Goal: Transaction & Acquisition: Purchase product/service

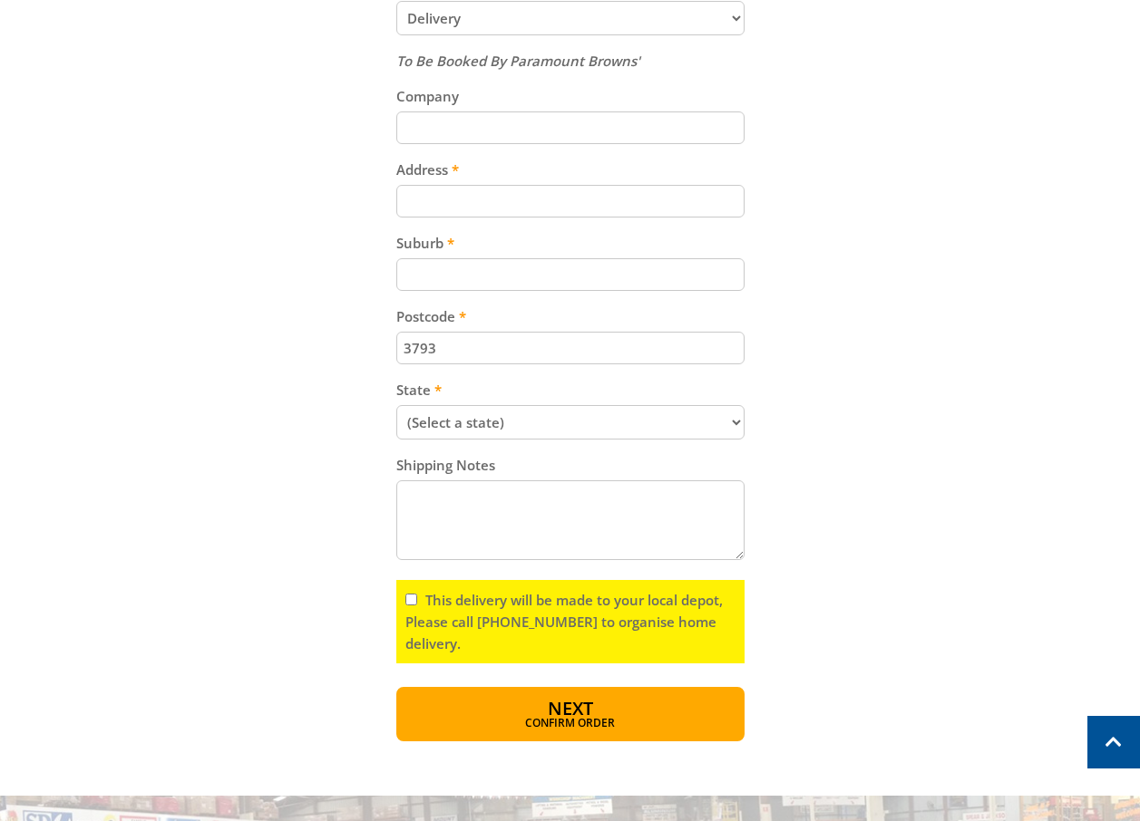
scroll to position [1179, 0]
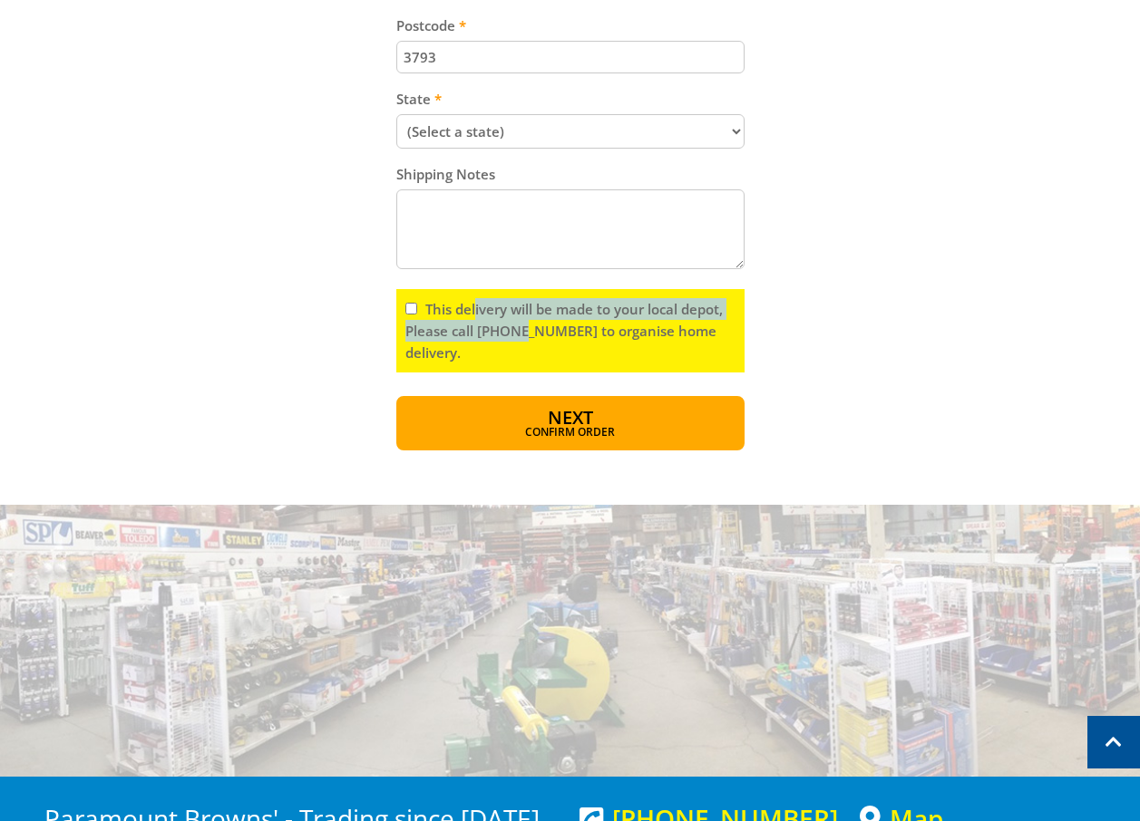
drag, startPoint x: 476, startPoint y: 316, endPoint x: 514, endPoint y: 340, distance: 44.8
click at [514, 340] on label "This delivery will be made to your local depot, Please call [PHONE_NUMBER] to o…" at bounding box center [563, 331] width 317 height 62
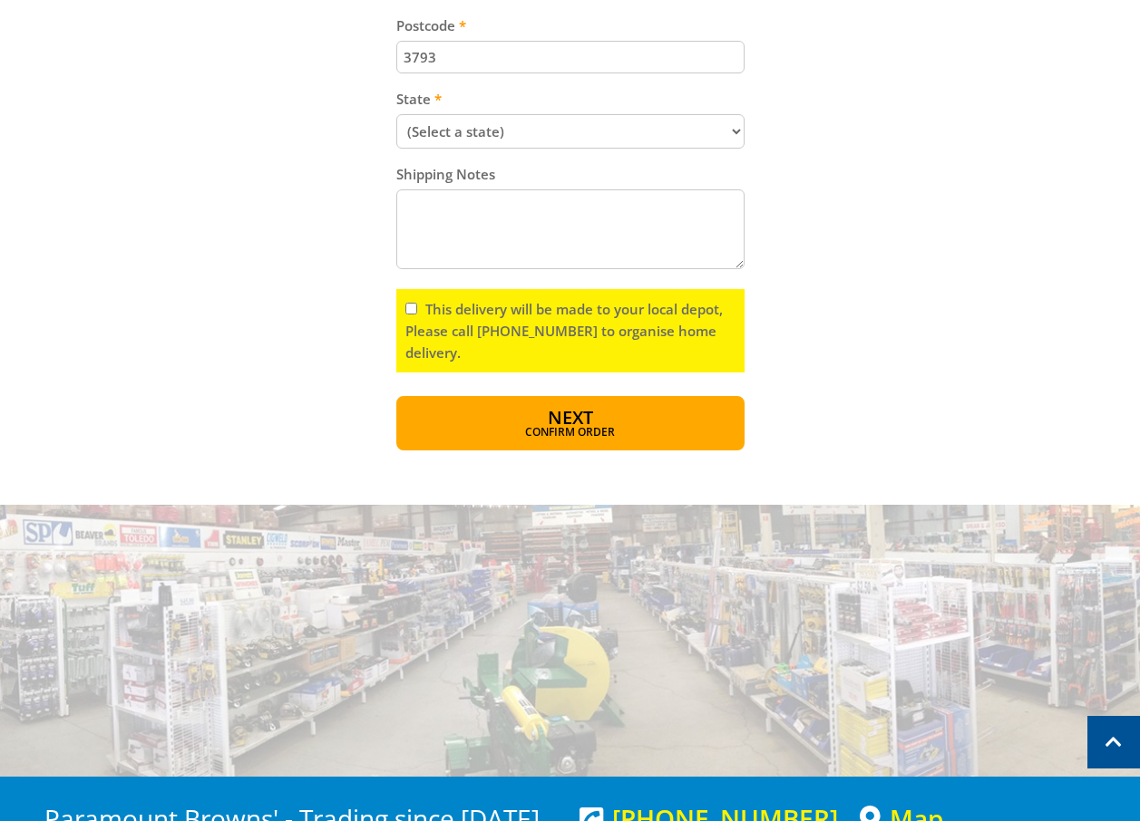
click at [518, 339] on label "This delivery will be made to your local depot, Please call [PHONE_NUMBER] to o…" at bounding box center [563, 331] width 317 height 62
click at [417, 315] on input "This delivery will be made to your local depot, Please call [PHONE_NUMBER] to o…" at bounding box center [411, 309] width 12 height 12
drag, startPoint x: 475, startPoint y: 326, endPoint x: 690, endPoint y: 333, distance: 215.0
click at [690, 333] on div "This delivery will be made to your local depot, Please call [PHONE_NUMBER] to o…" at bounding box center [570, 330] width 348 height 83
click at [692, 333] on div "This delivery will be made to your local depot, Please call [PHONE_NUMBER] to o…" at bounding box center [570, 330] width 348 height 83
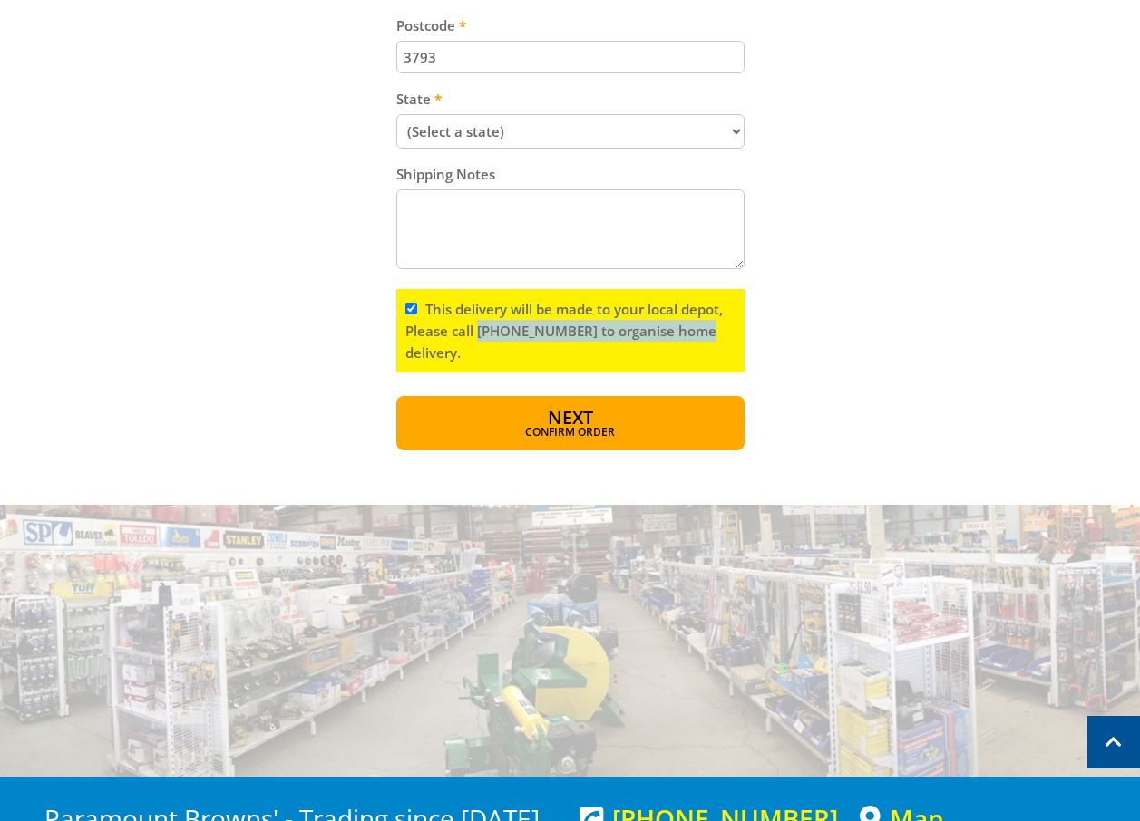
drag, startPoint x: 477, startPoint y: 328, endPoint x: 701, endPoint y: 329, distance: 224.0
click at [701, 329] on div "This delivery will be made to your local depot, Please call [PHONE_NUMBER] to o…" at bounding box center [570, 330] width 348 height 83
drag, startPoint x: 698, startPoint y: 329, endPoint x: 475, endPoint y: 333, distance: 223.1
click at [475, 333] on div "This delivery will be made to your local depot, Please call [PHONE_NUMBER] to o…" at bounding box center [570, 330] width 348 height 83
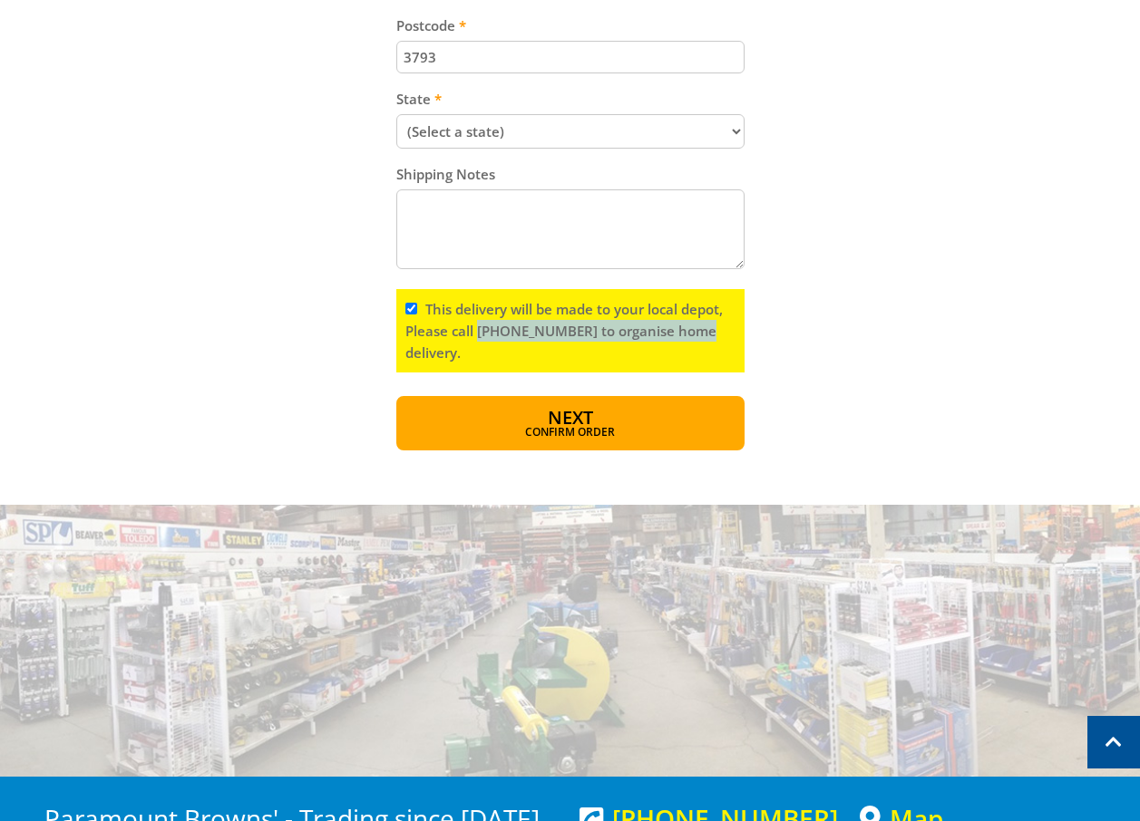
click at [475, 333] on label "This delivery will be made to your local depot, Please call [PHONE_NUMBER] to o…" at bounding box center [563, 331] width 317 height 62
click at [417, 315] on input "This delivery will be made to your local depot, Please call [PHONE_NUMBER] to o…" at bounding box center [411, 309] width 12 height 12
checkbox input "false"
drag, startPoint x: 508, startPoint y: 59, endPoint x: 339, endPoint y: 82, distance: 170.2
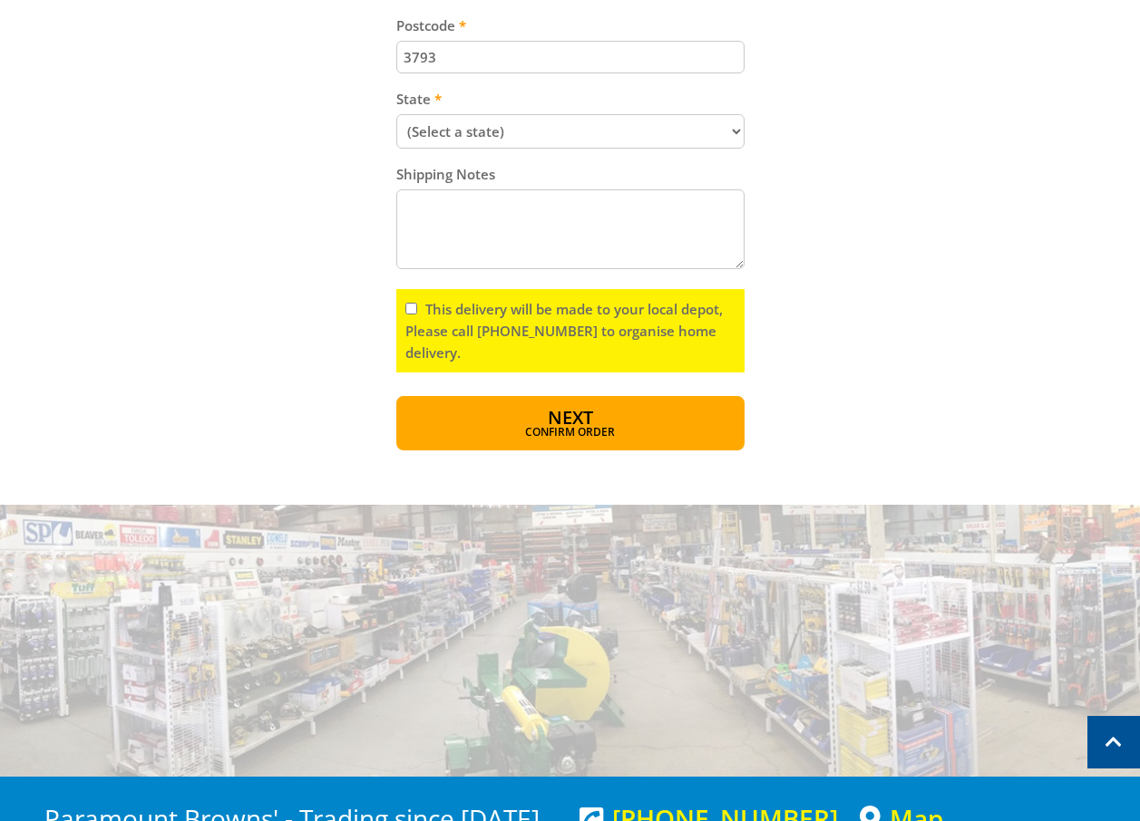
drag, startPoint x: 467, startPoint y: 65, endPoint x: 351, endPoint y: 80, distance: 117.0
